Goal: Transaction & Acquisition: Obtain resource

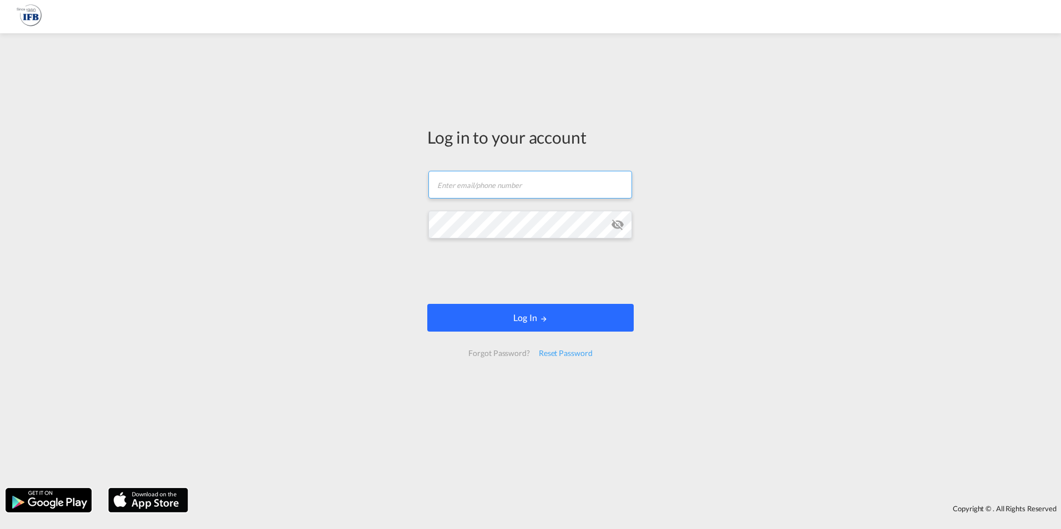
type input "[EMAIL_ADDRESS][DOMAIN_NAME]"
click at [526, 318] on button "Log In" at bounding box center [530, 318] width 206 height 28
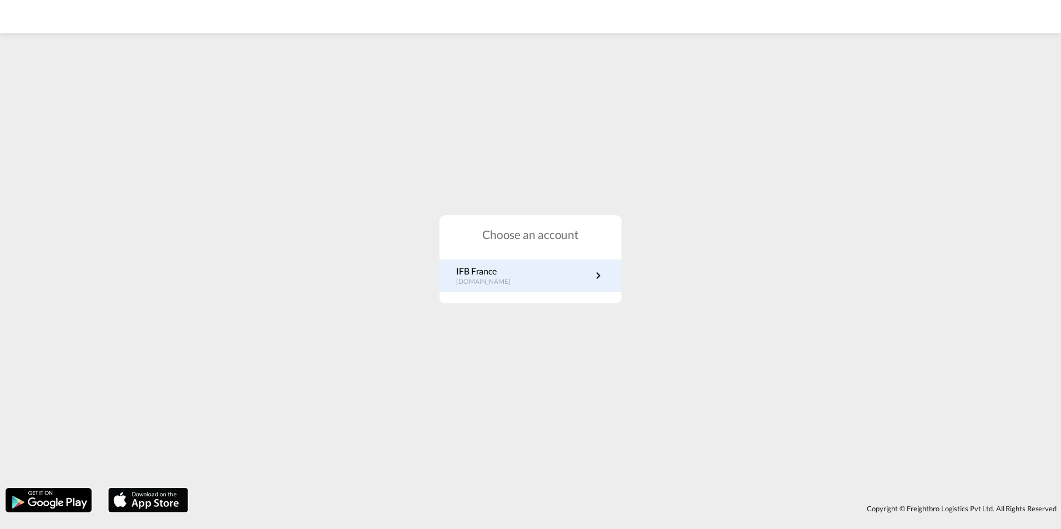
click at [511, 279] on p "[DOMAIN_NAME]" at bounding box center [488, 281] width 65 height 9
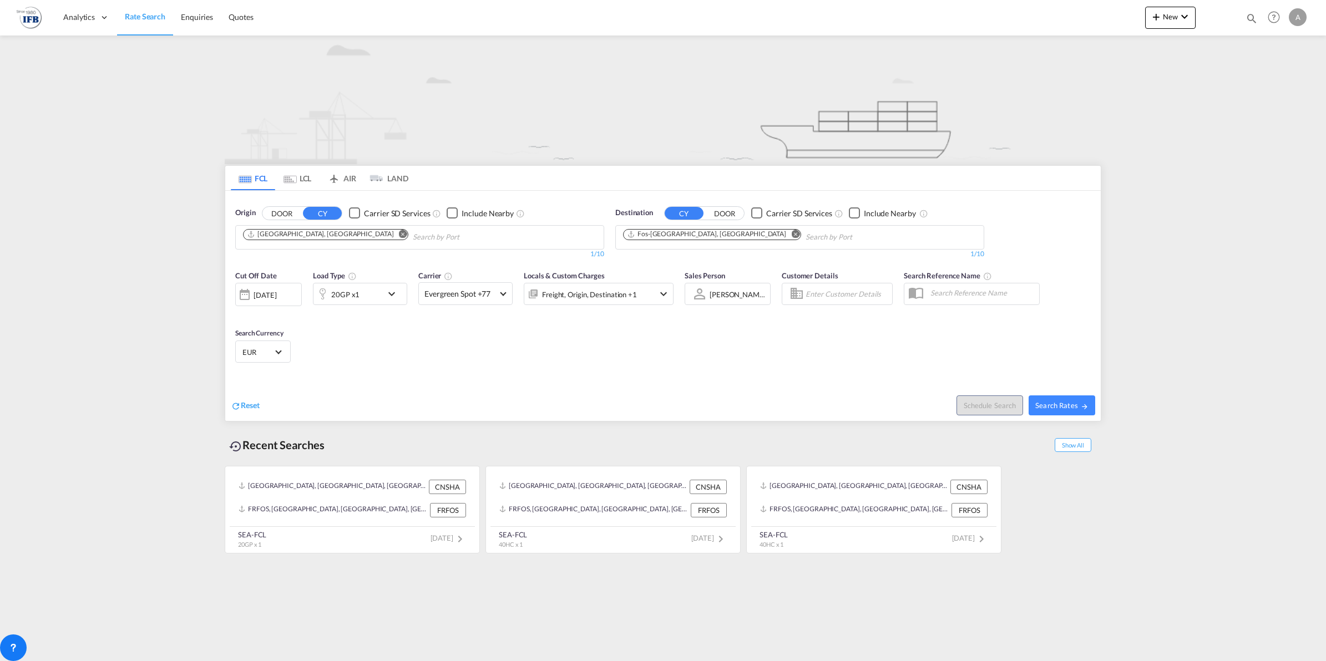
click at [399, 231] on md-icon "Remove" at bounding box center [403, 234] width 8 height 8
type input "zhongshan"
click at [314, 256] on div "Zhongshan China CNZGA" at bounding box center [329, 262] width 211 height 33
click at [383, 294] on div "20GP x1" at bounding box center [360, 294] width 94 height 22
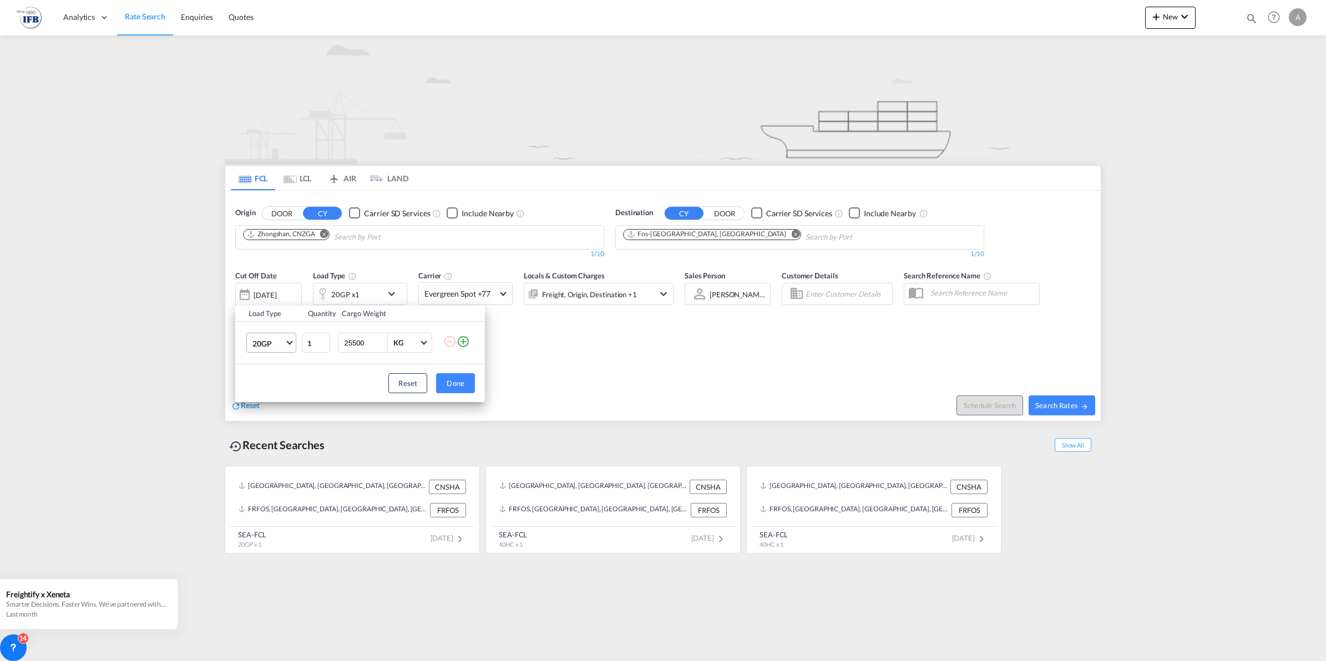
click at [283, 336] on md-select-value "20GP" at bounding box center [273, 342] width 44 height 19
click at [275, 394] on md-option "40HC" at bounding box center [281, 396] width 75 height 27
drag, startPoint x: 372, startPoint y: 340, endPoint x: 204, endPoint y: 339, distance: 168.6
click at [224, 339] on div "Load Type Quantity Cargo Weight 40HC 1 25500 KG KG Load type addition is restri…" at bounding box center [663, 330] width 1326 height 661
type input "19500"
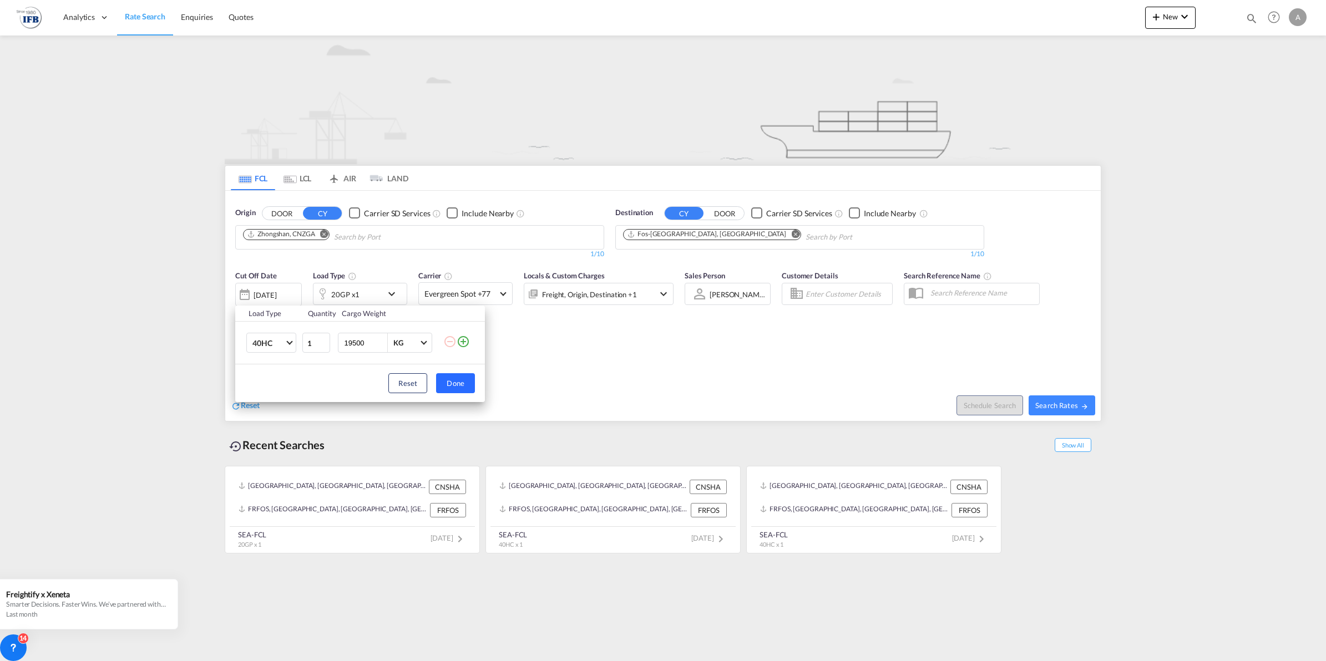
click at [459, 386] on button "Done" at bounding box center [455, 383] width 39 height 20
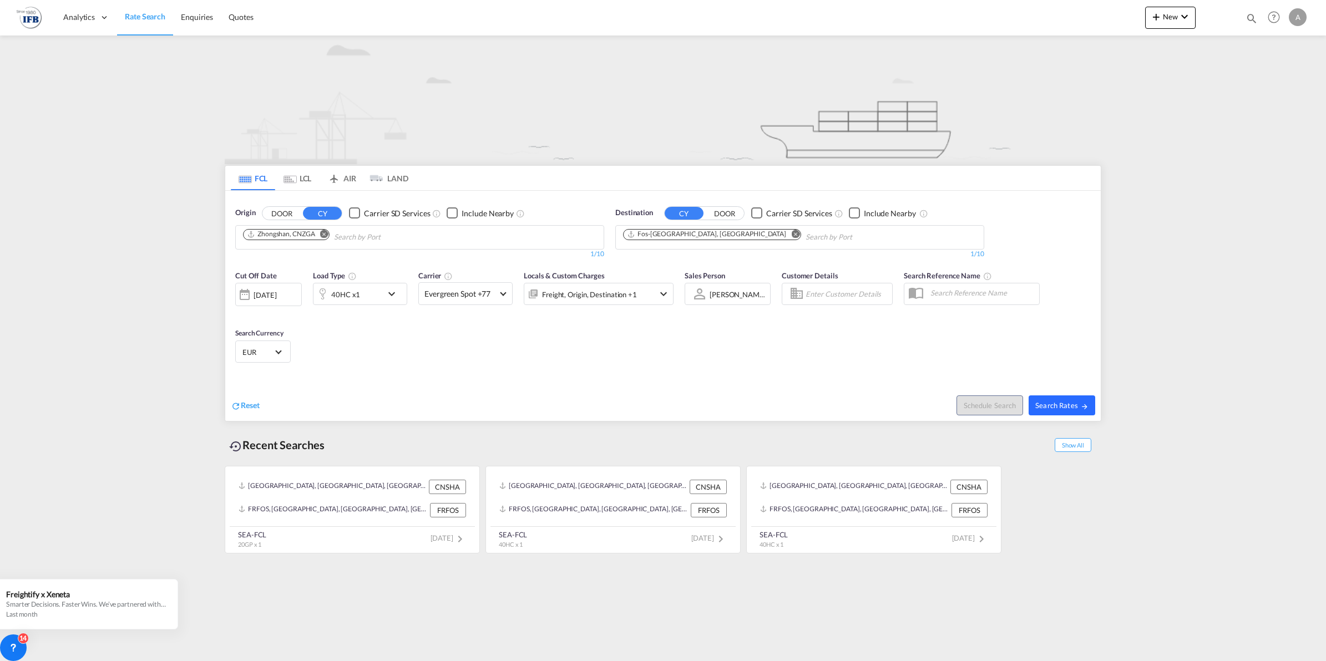
click at [1057, 406] on span "Search Rates" at bounding box center [1061, 405] width 53 height 9
type input "CNZGA to FRFOS / 18 Aug 2025"
